Goal: Task Accomplishment & Management: Manage account settings

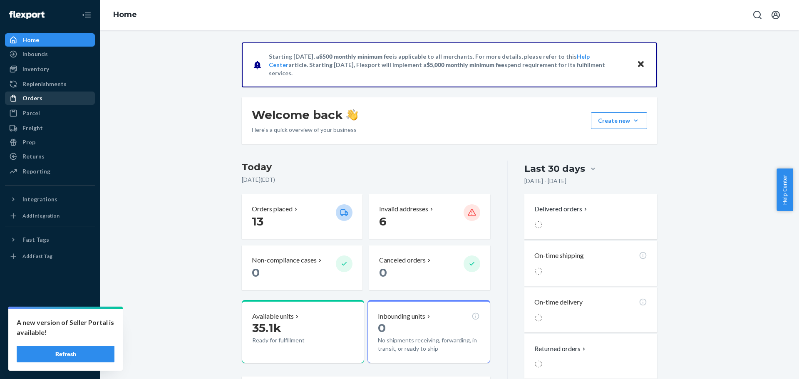
click at [36, 98] on div "Orders" at bounding box center [32, 98] width 20 height 8
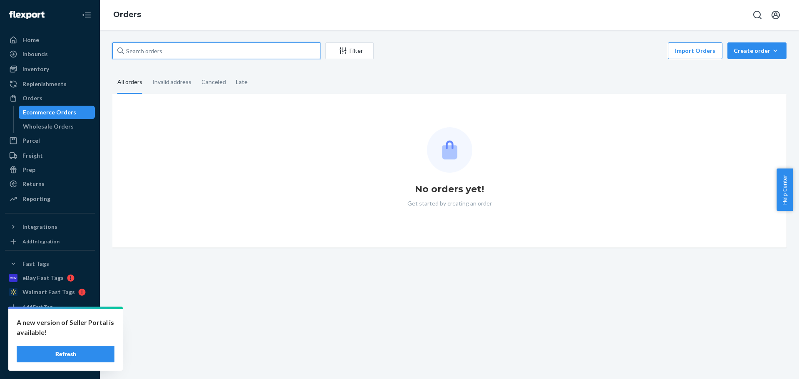
click at [177, 55] on input "text" at bounding box center [216, 50] width 208 height 17
paste input "[PERSON_NAME]"
type input "[PERSON_NAME]"
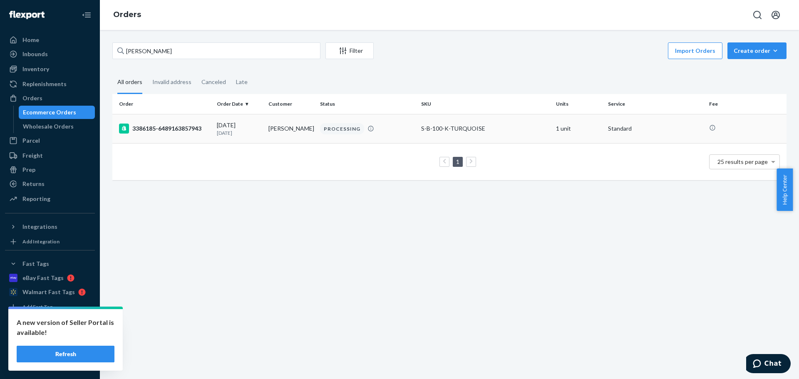
click at [258, 126] on div "[DATE] [DATE]" at bounding box center [239, 128] width 45 height 15
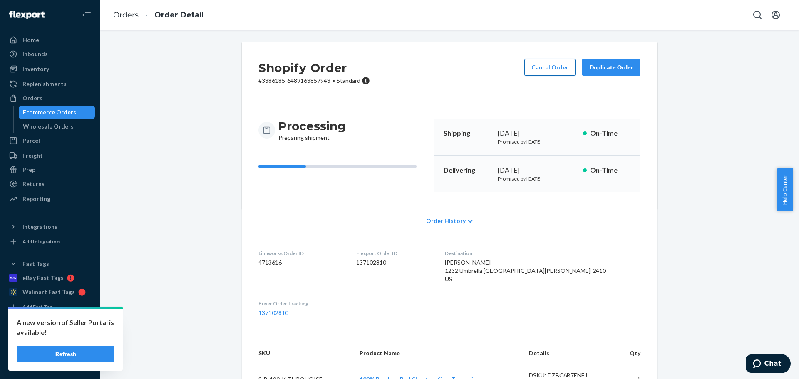
click at [544, 65] on button "Cancel Order" at bounding box center [549, 67] width 51 height 17
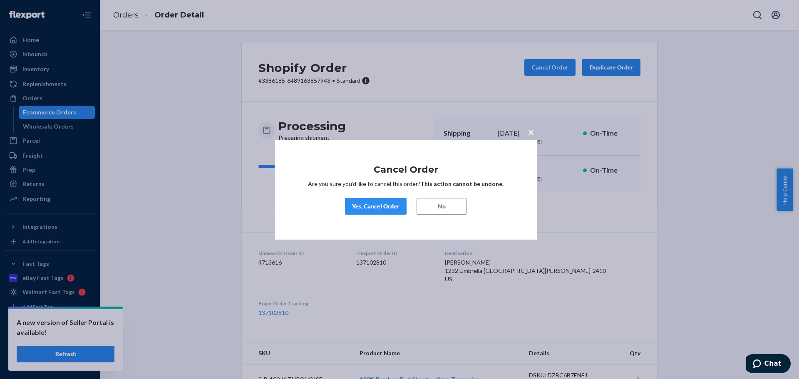
click at [376, 211] on button "Yes, Cancel Order" at bounding box center [376, 206] width 62 height 17
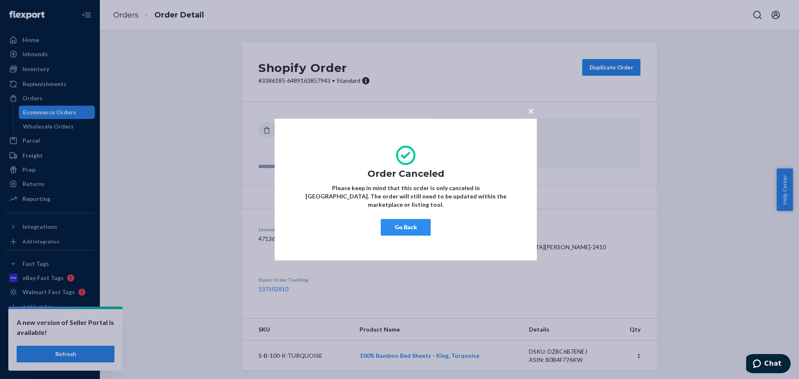
click at [405, 221] on button "Go Back" at bounding box center [406, 227] width 50 height 17
